Goal: Information Seeking & Learning: Learn about a topic

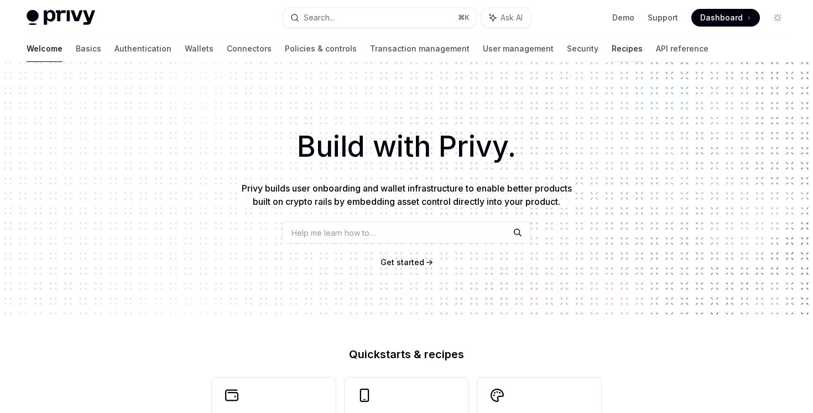
click at [612, 52] on link "Recipes" at bounding box center [627, 48] width 31 height 27
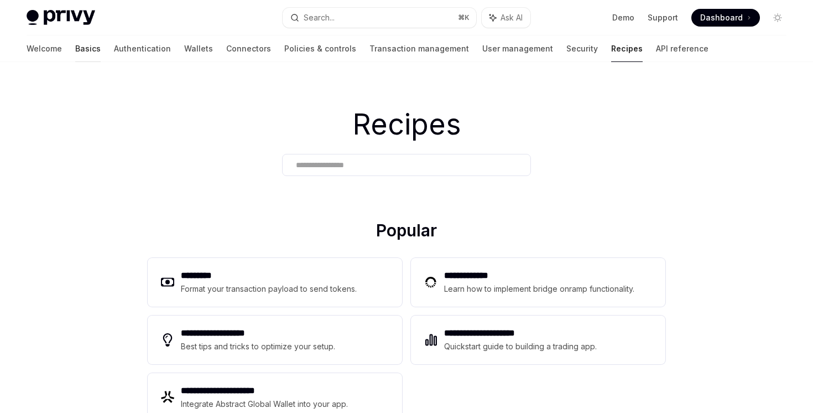
click at [75, 54] on link "Basics" at bounding box center [87, 48] width 25 height 27
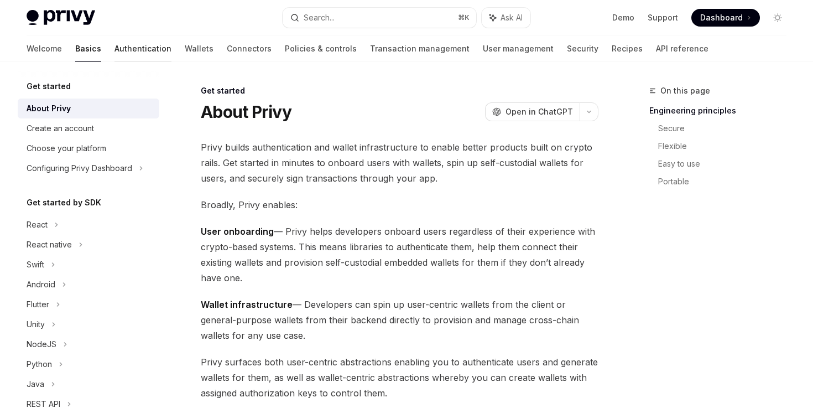
click at [114, 48] on link "Authentication" at bounding box center [142, 48] width 57 height 27
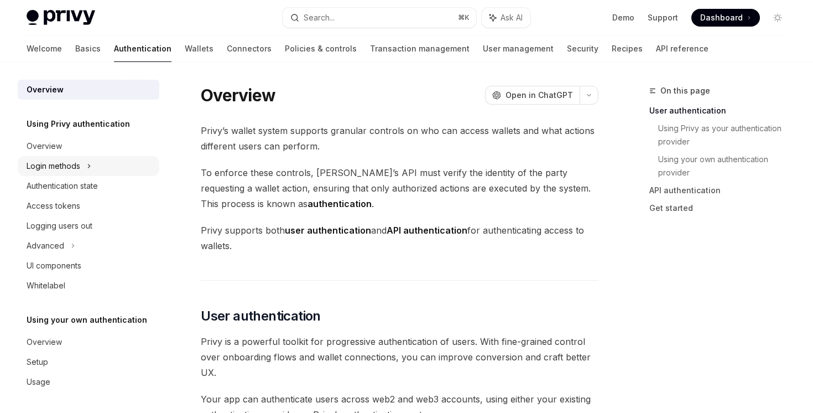
click at [84, 169] on div "Login methods" at bounding box center [89, 166] width 142 height 20
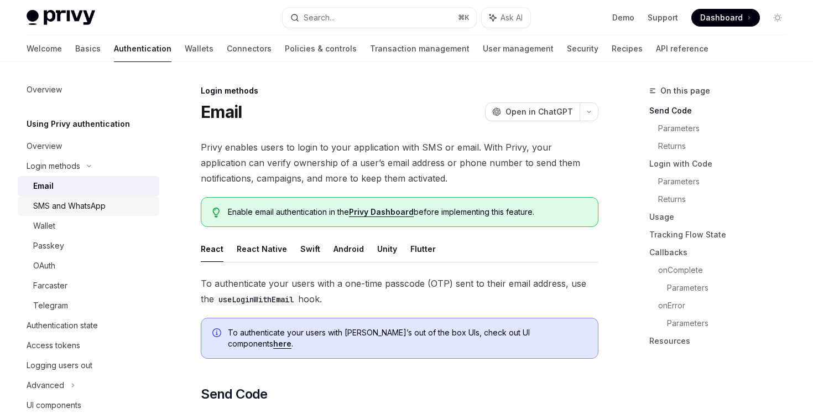
click at [85, 200] on div "SMS and WhatsApp" at bounding box center [69, 205] width 72 height 13
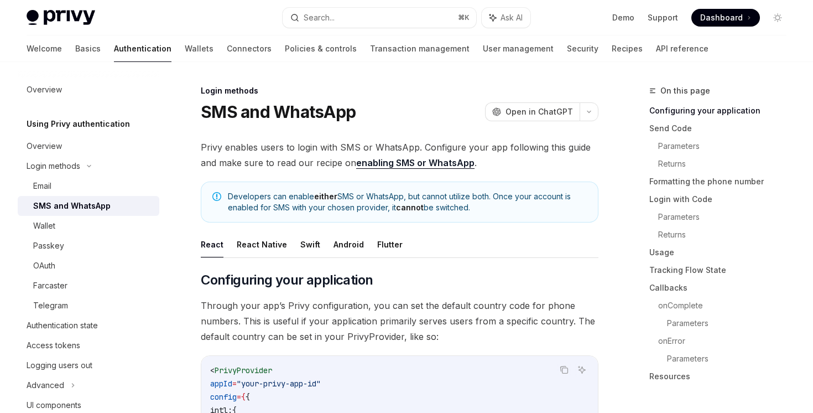
click at [419, 205] on strong "cannot" at bounding box center [410, 206] width 28 height 9
click at [428, 166] on link "enabling SMS or WhatsApp" at bounding box center [415, 163] width 118 height 12
type textarea "*"
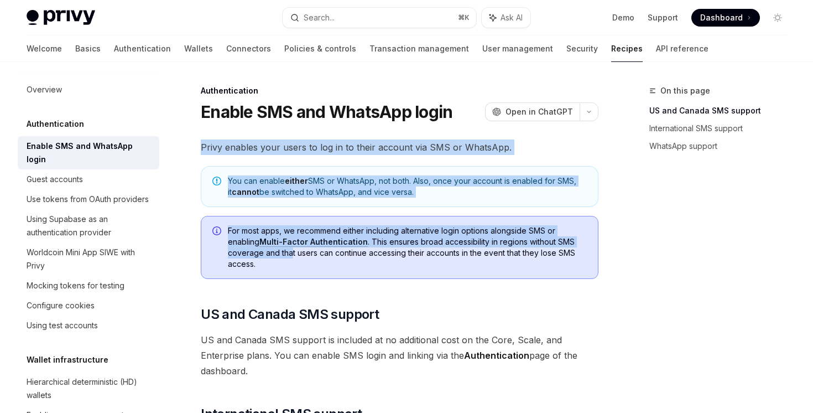
drag, startPoint x: 268, startPoint y: 137, endPoint x: 291, endPoint y: 257, distance: 122.2
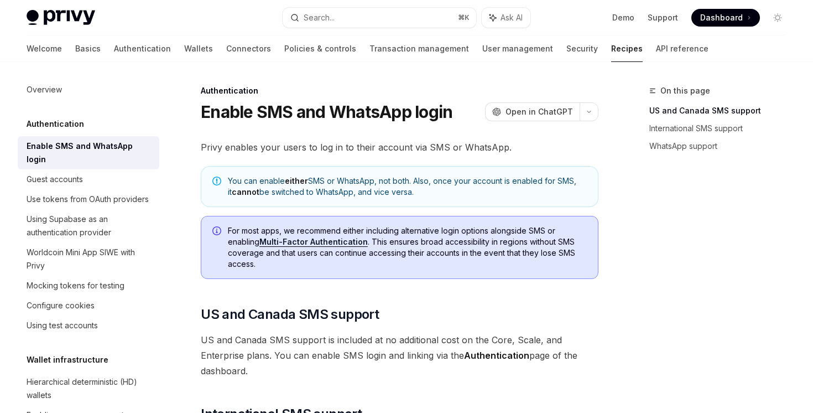
click at [293, 266] on span "For most apps, we recommend either including alternative login options alongsid…" at bounding box center [407, 247] width 359 height 44
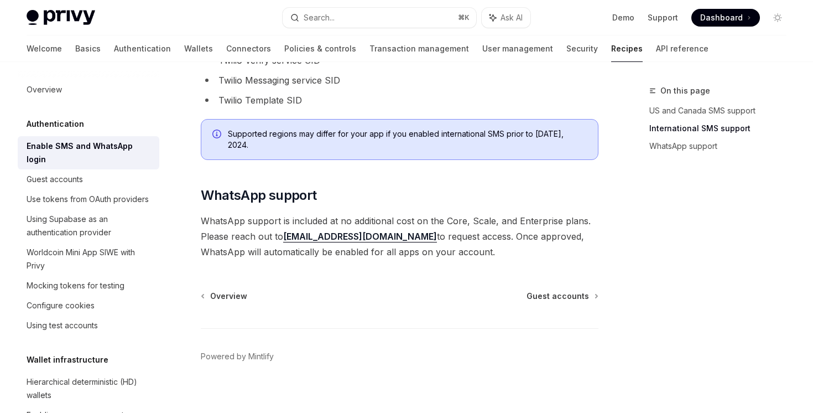
scroll to position [685, 0]
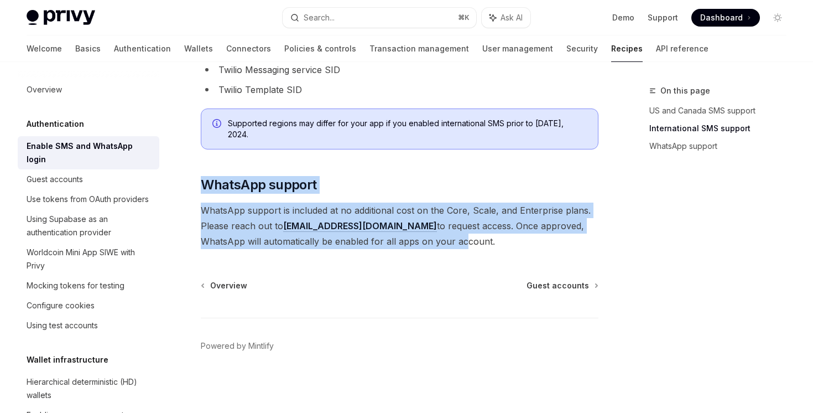
drag, startPoint x: 357, startPoint y: 150, endPoint x: 394, endPoint y: 246, distance: 102.3
click at [394, 246] on span "WhatsApp support is included at no additional cost on the Core, Scale, and Ente…" at bounding box center [400, 225] width 398 height 46
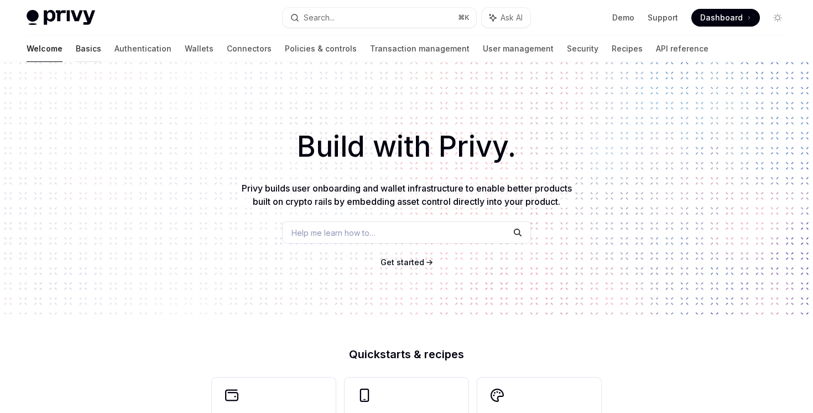
click at [76, 35] on link "Basics" at bounding box center [88, 48] width 25 height 27
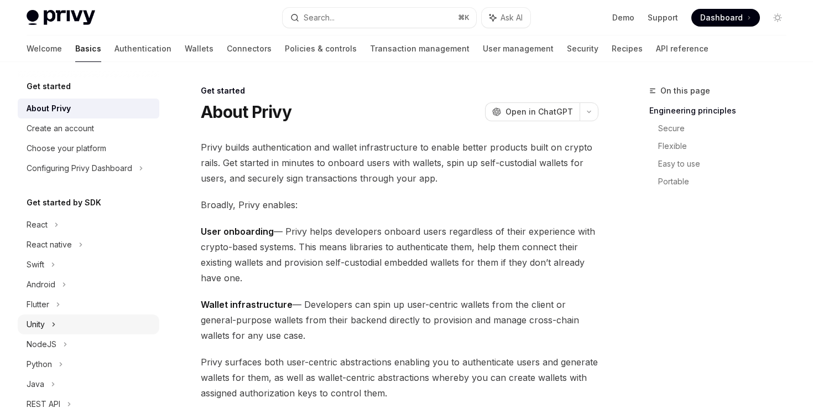
scroll to position [176, 0]
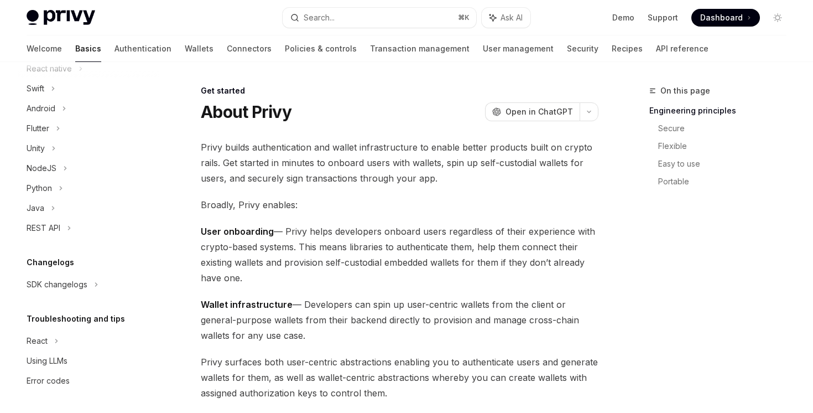
click at [70, 296] on div "Get started About Privy Create an account Choose your platform Configuring Priv…" at bounding box center [89, 147] width 142 height 487
click at [48, 55] on div "SDK changelogs" at bounding box center [37, 48] width 21 height 13
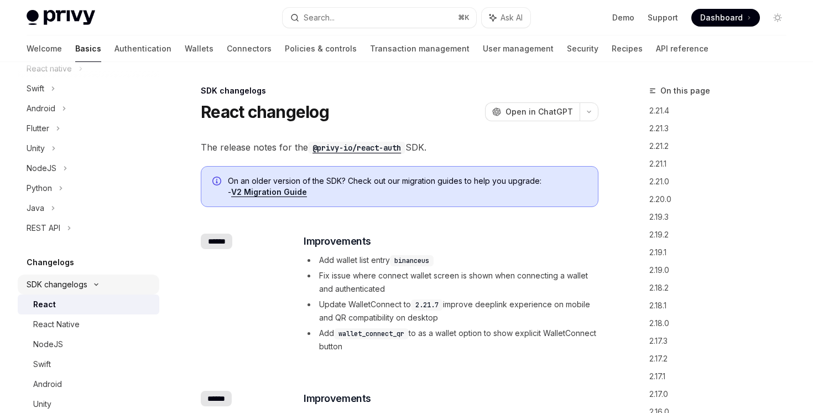
click at [68, 306] on div "React" at bounding box center [92, 304] width 119 height 13
click at [95, 324] on div "React Native" at bounding box center [92, 323] width 119 height 13
type textarea "*"
